Goal: Transaction & Acquisition: Purchase product/service

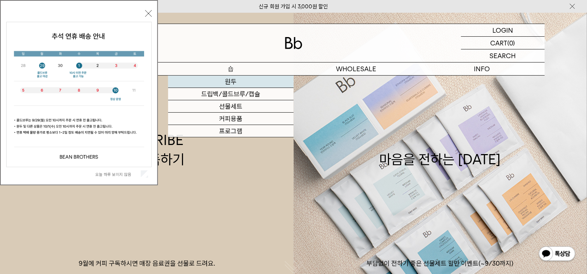
click at [226, 84] on link "원두" at bounding box center [230, 82] width 125 height 12
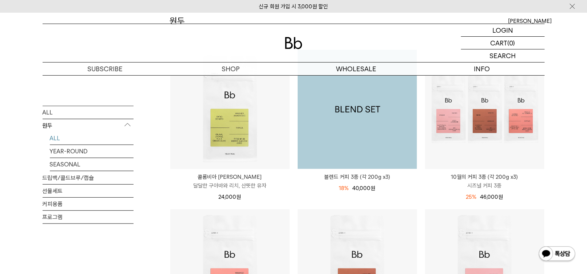
scroll to position [109, 0]
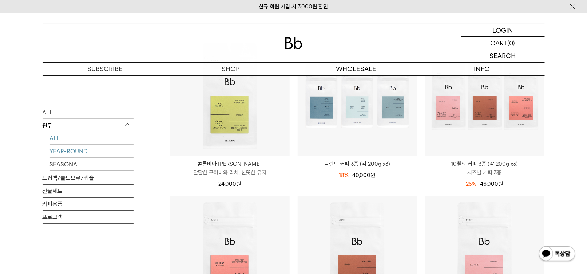
click at [70, 154] on link "YEAR-ROUND" at bounding box center [92, 151] width 84 height 13
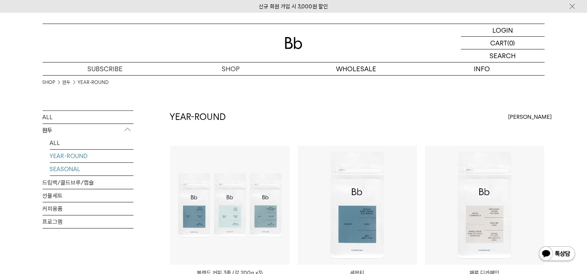
click at [69, 169] on link "SEASONAL" at bounding box center [92, 169] width 84 height 13
